Goal: Find specific page/section: Find specific page/section

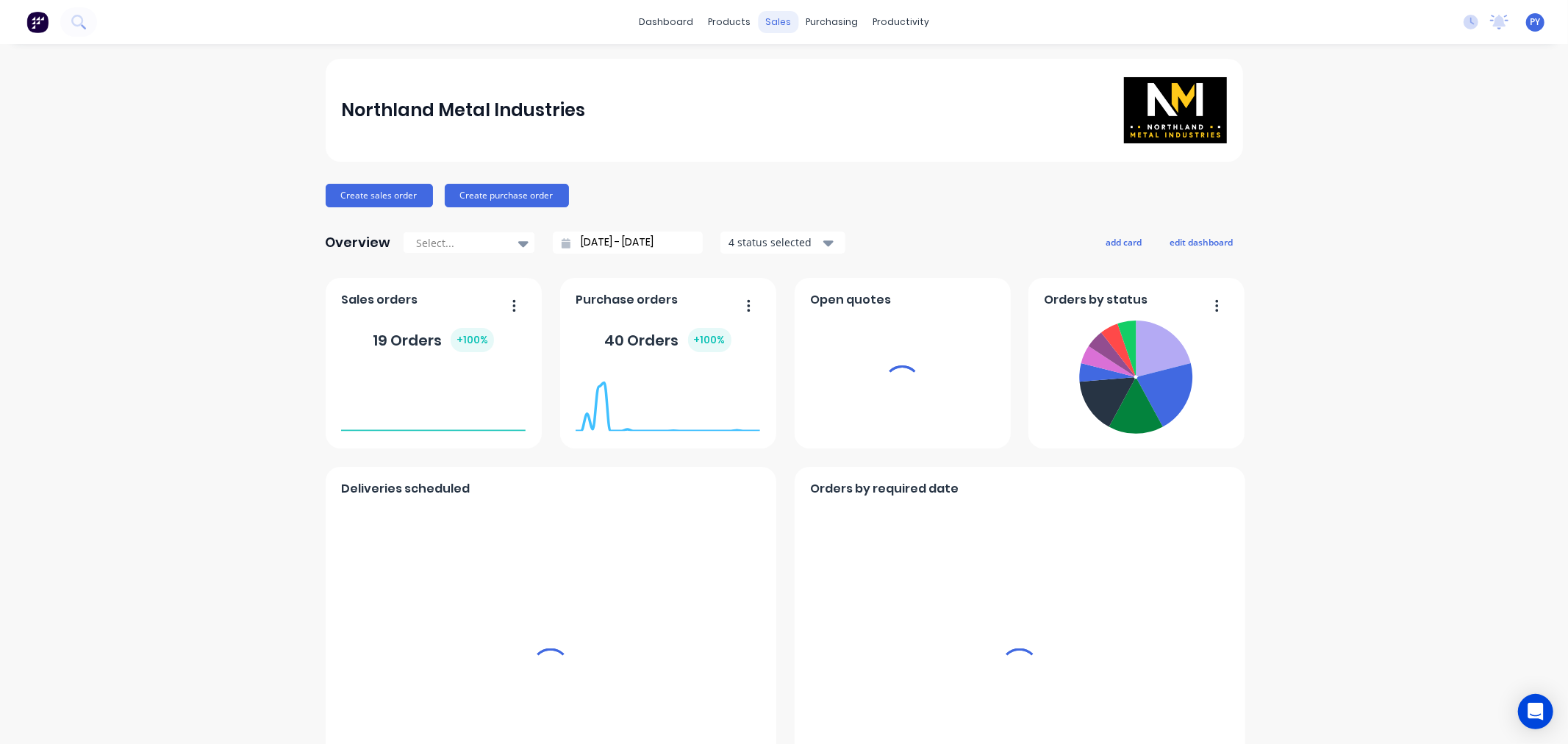
click at [767, 21] on div "sales" at bounding box center [778, 22] width 40 height 22
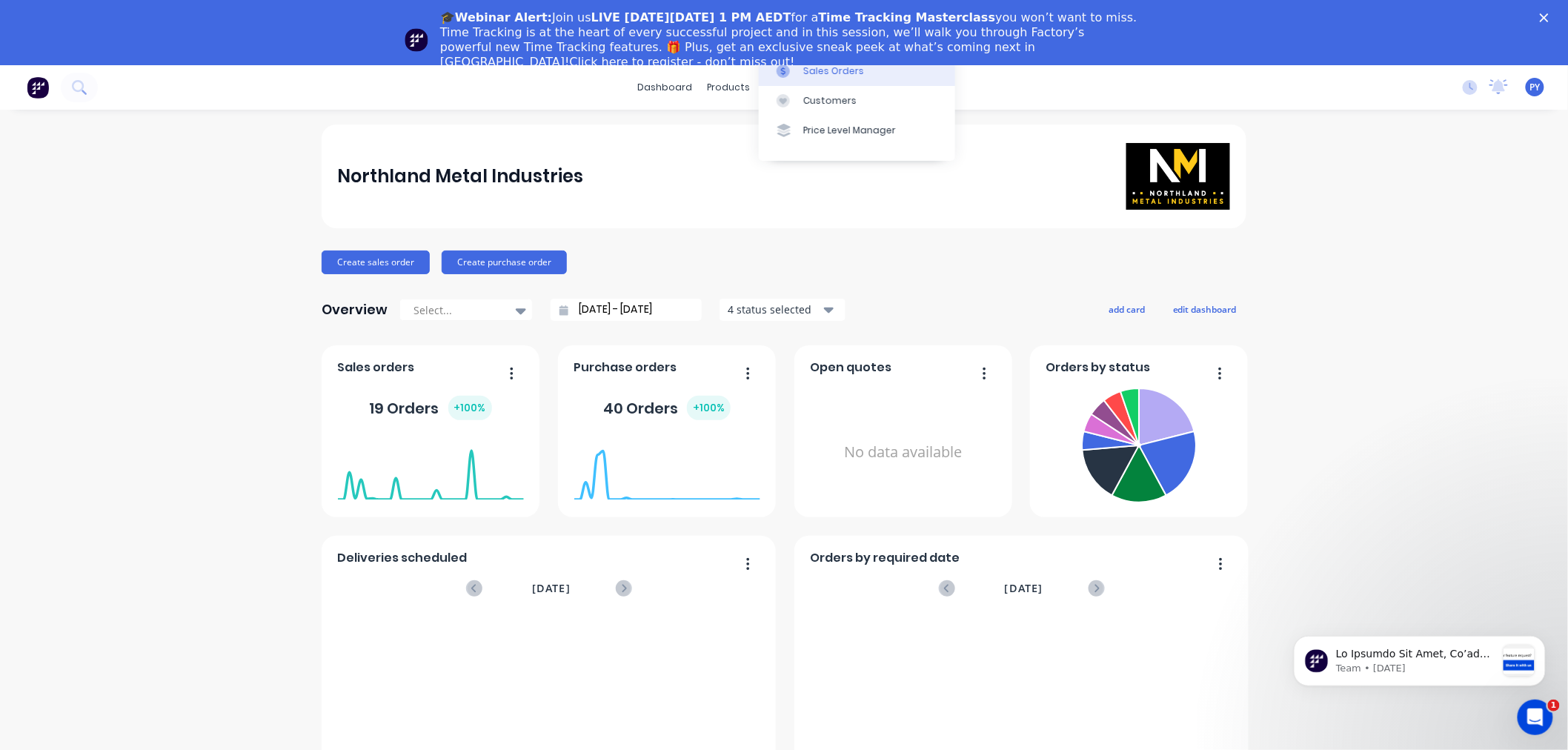
click at [813, 73] on div "Sales Orders" at bounding box center [834, 71] width 61 height 13
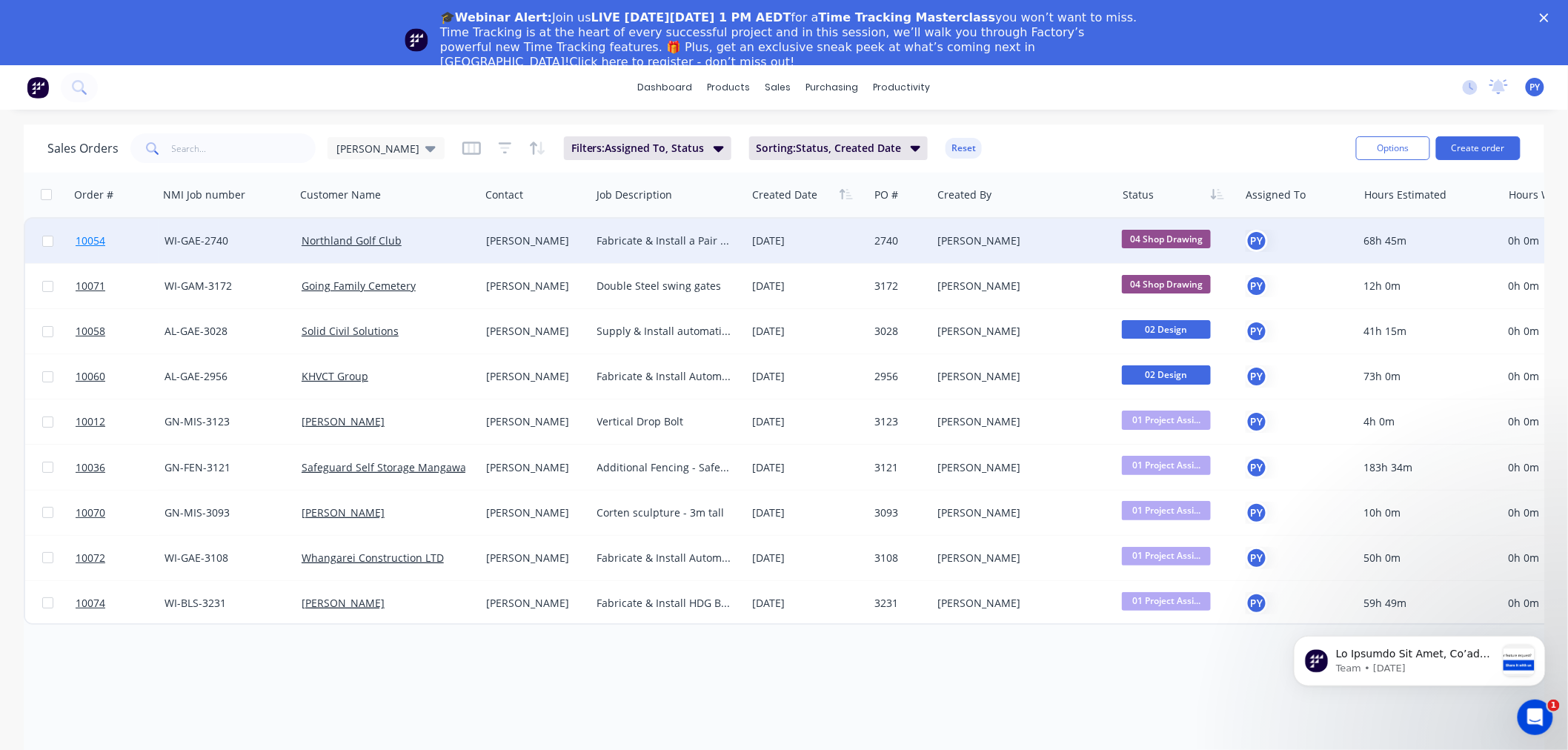
click at [85, 242] on span "10054" at bounding box center [90, 240] width 30 height 15
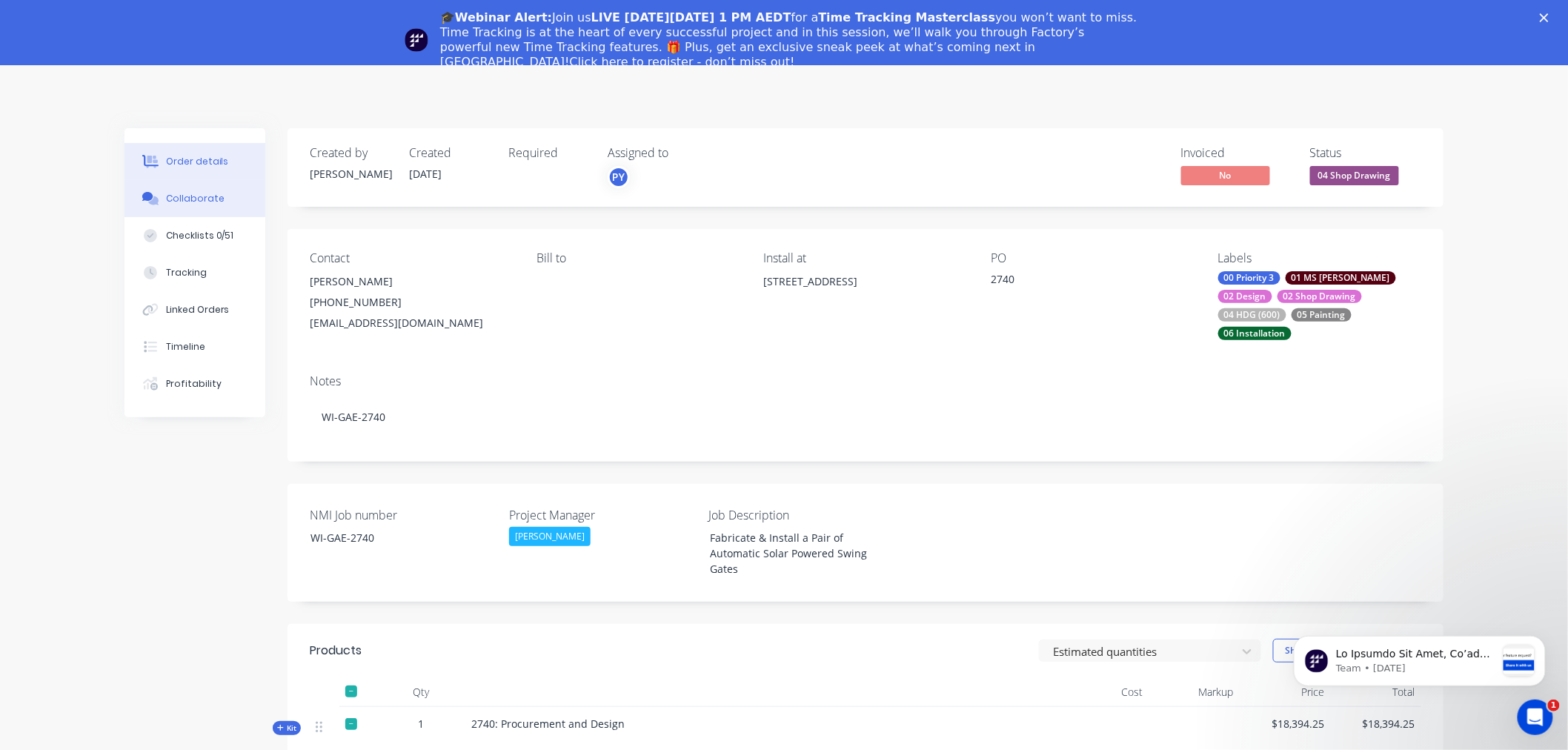
click at [189, 197] on div "Collaborate" at bounding box center [195, 198] width 58 height 13
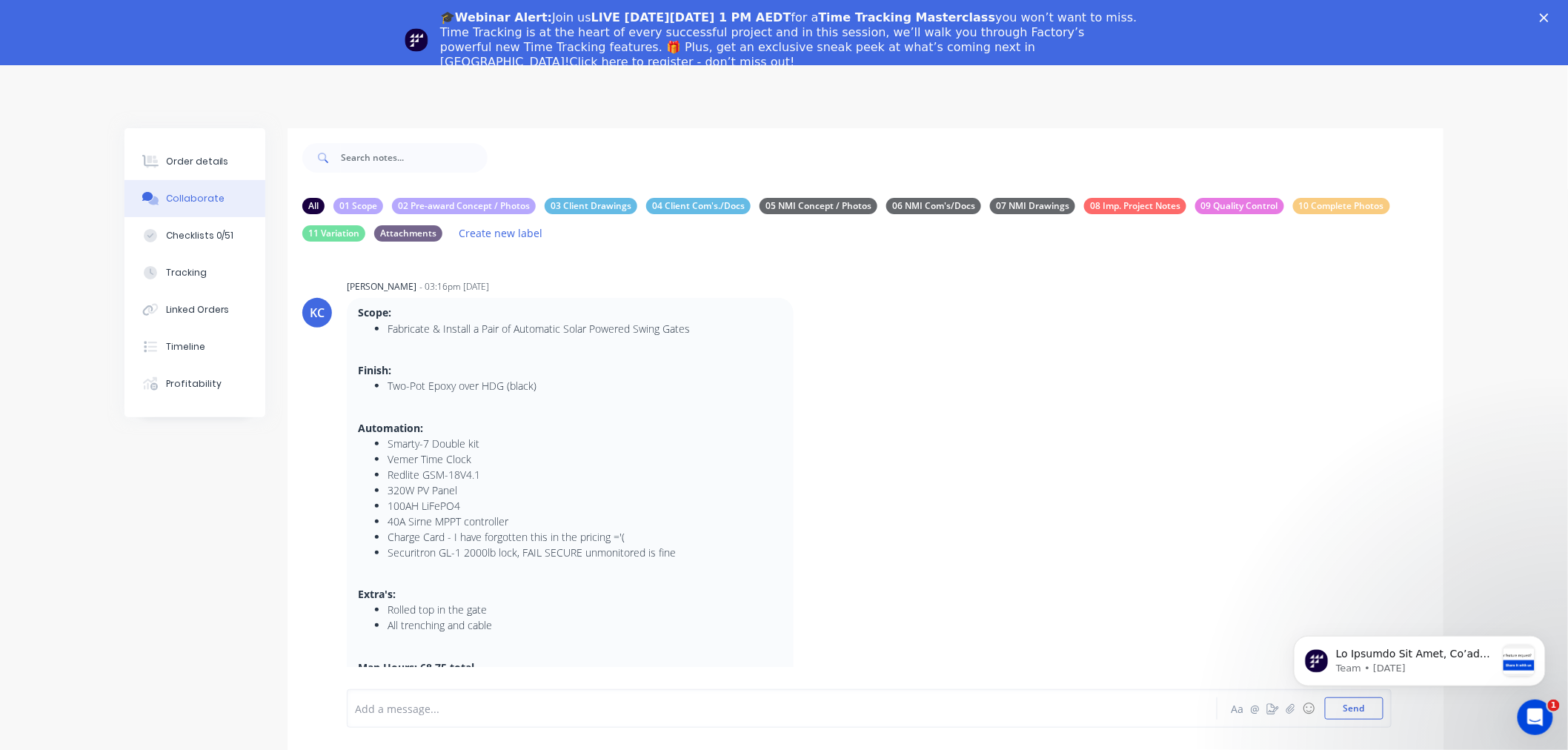
drag, startPoint x: 952, startPoint y: 631, endPoint x: 157, endPoint y: 557, distance: 798.4
click at [157, 557] on div "All 01 Scope 02 Pre-award Concept / Photos 03 Client Drawings 04 Client Com's./…" at bounding box center [784, 495] width 1318 height 734
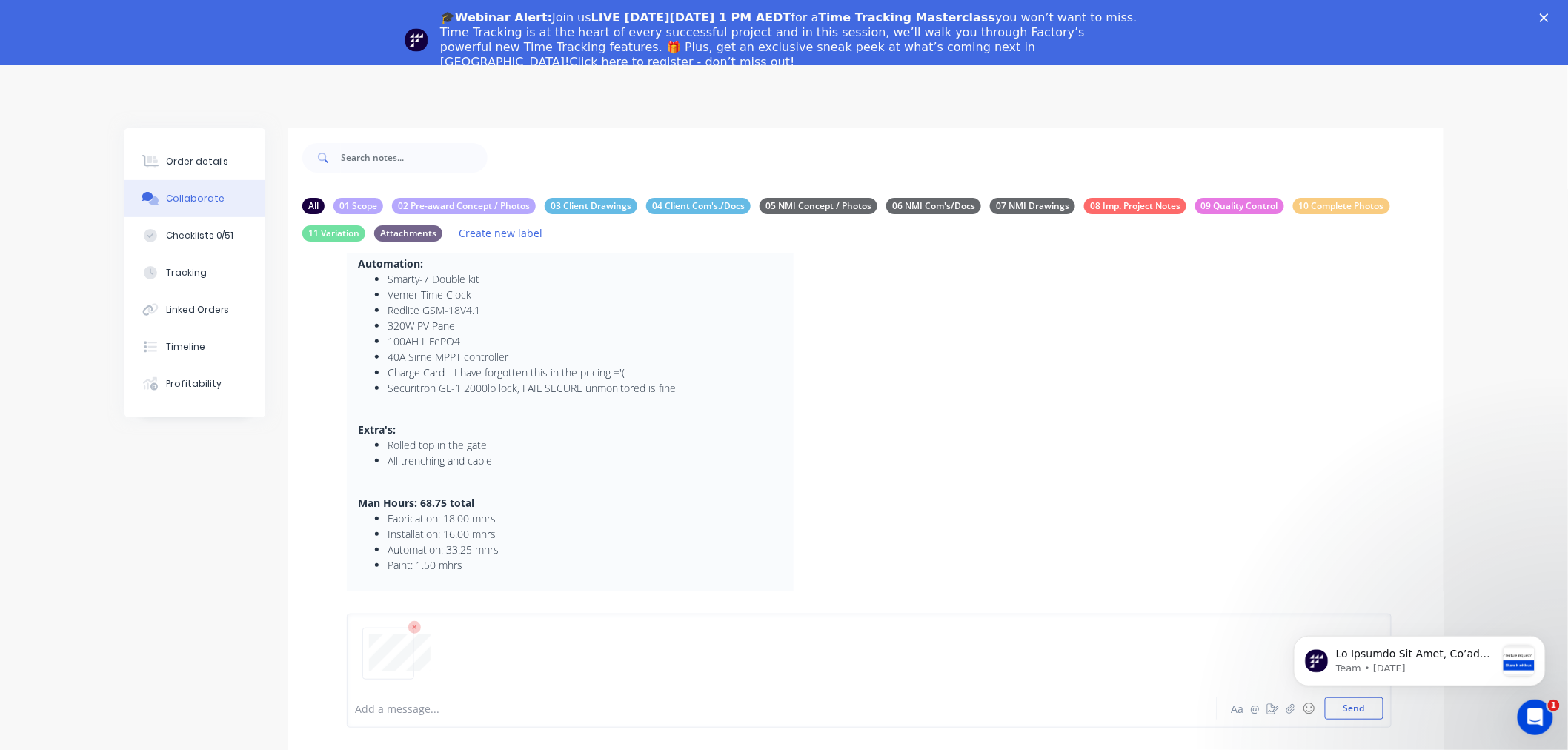
scroll to position [172, 0]
